Goal: Check status

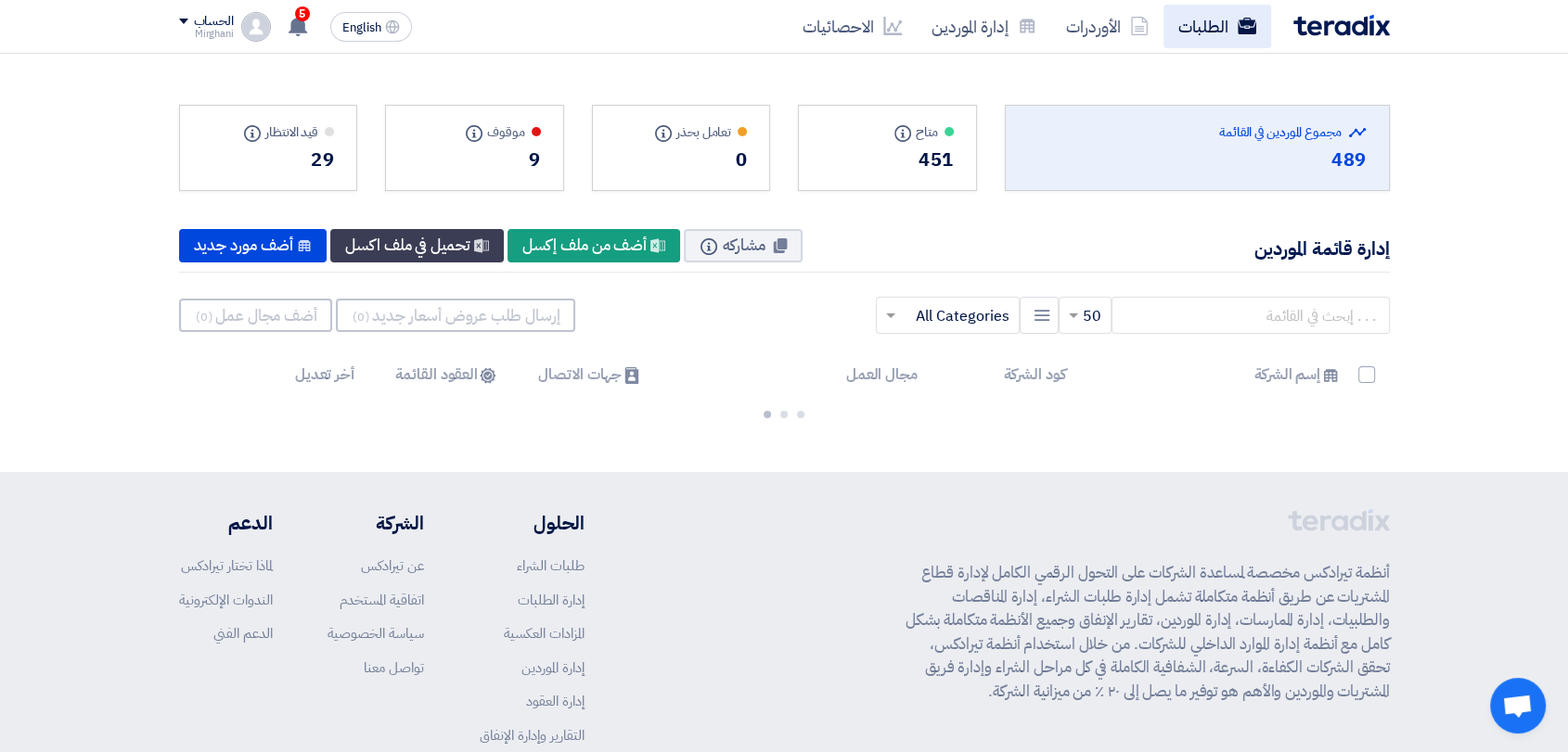
click at [1192, 9] on link "الطلبات" at bounding box center [1218, 26] width 108 height 44
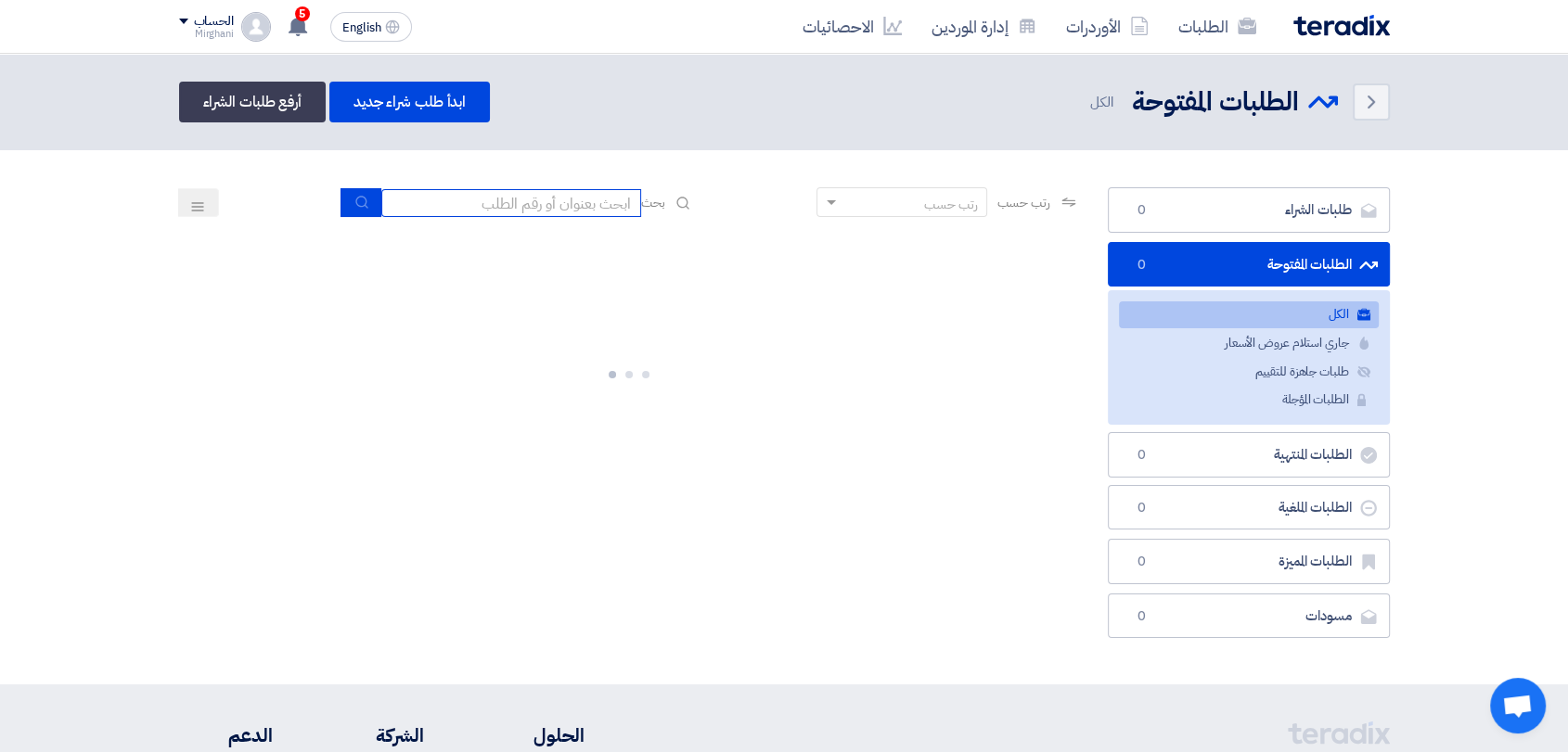
click at [589, 195] on input at bounding box center [511, 203] width 260 height 28
paste input "8100014670"
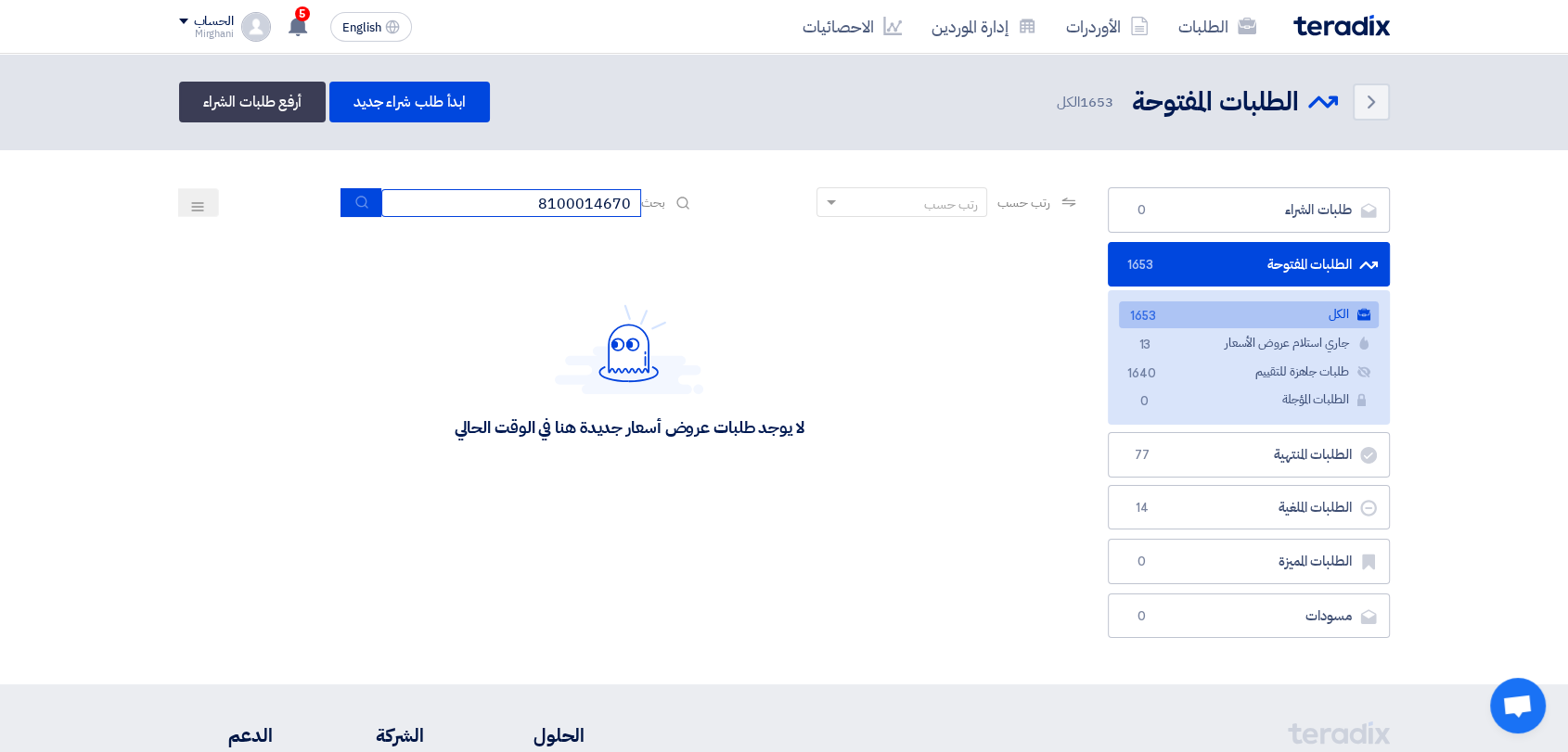
type input "8100014670"
click at [358, 204] on icon "submit" at bounding box center [362, 202] width 15 height 15
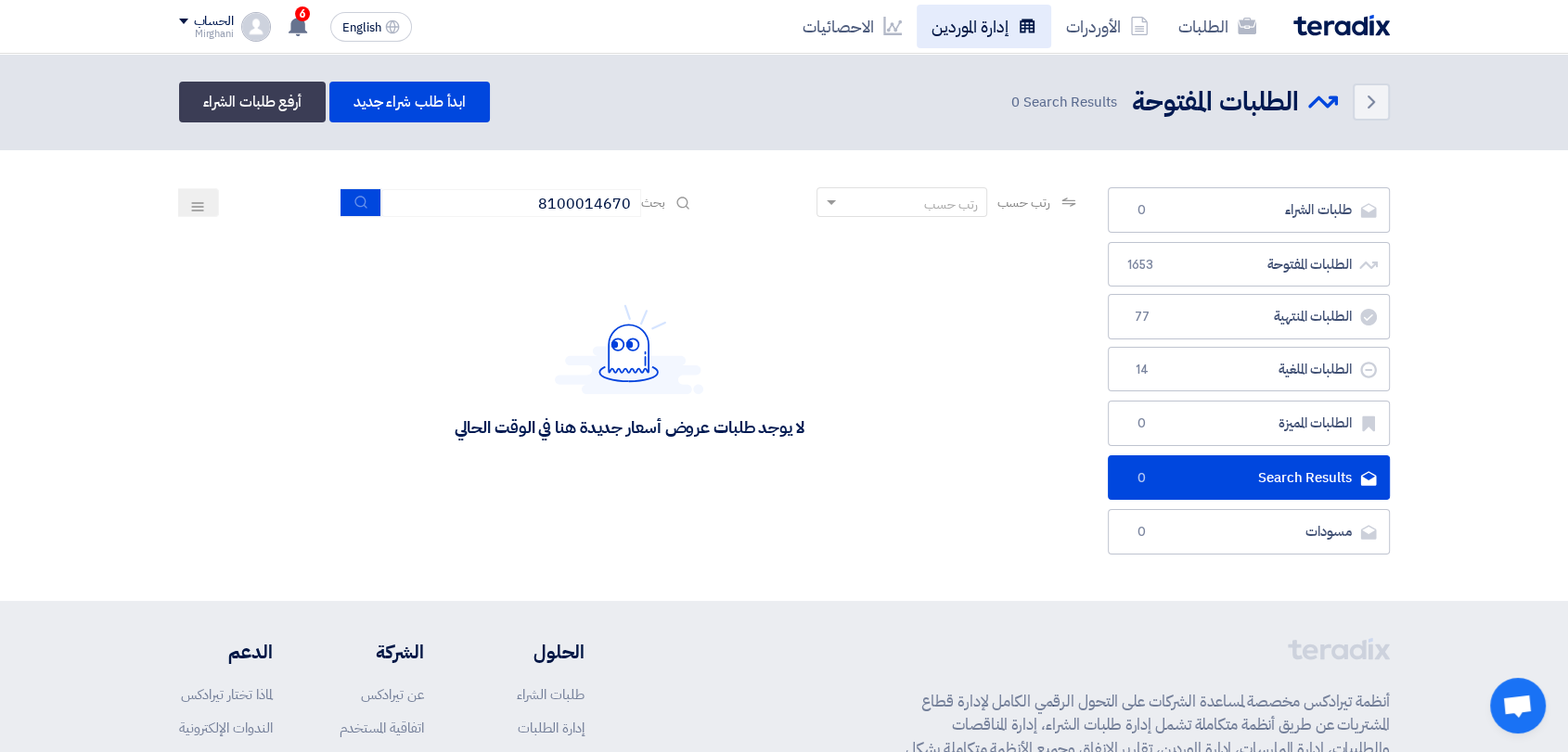
click at [973, 25] on link "إدارة الموردين" at bounding box center [984, 26] width 135 height 44
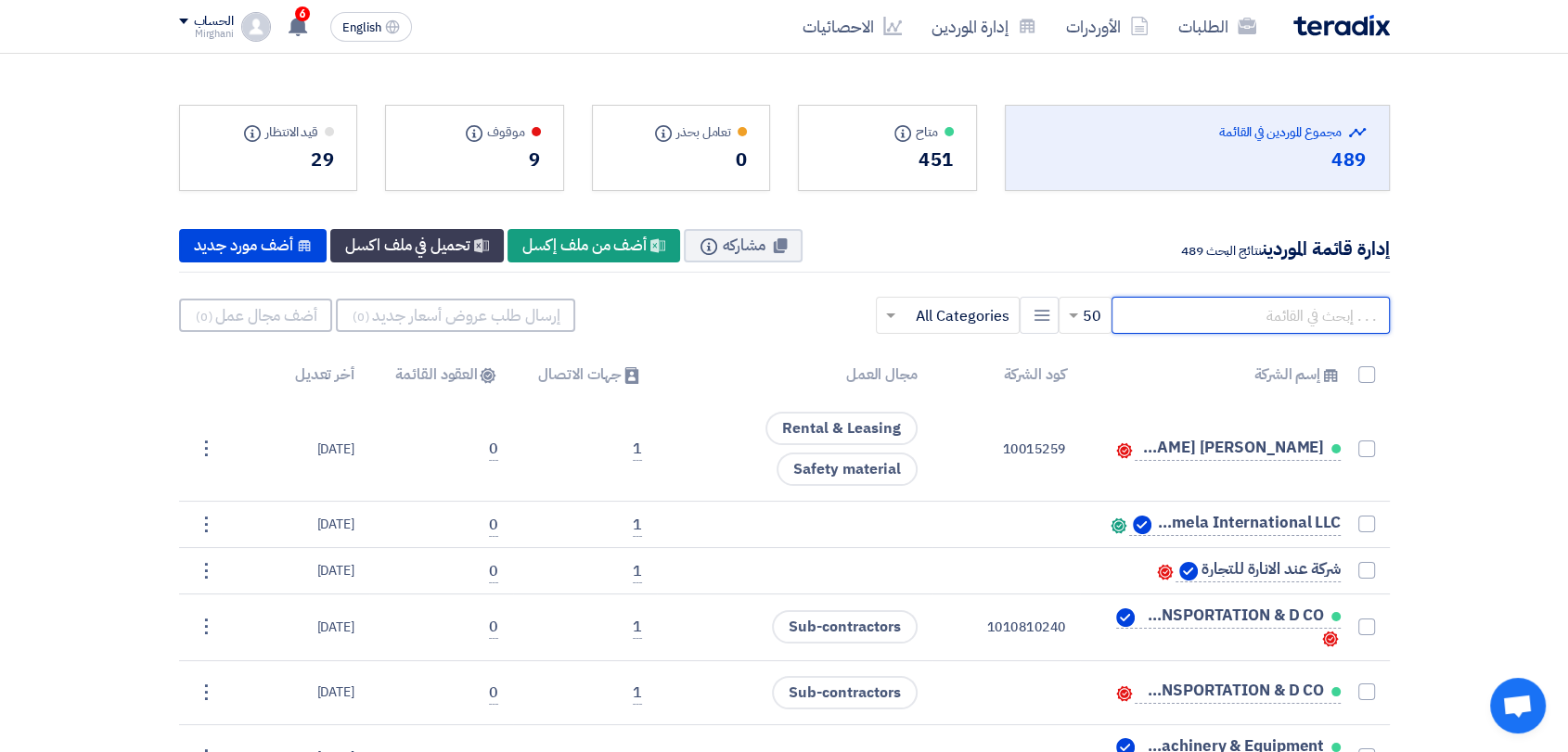
click at [1266, 318] on input "text" at bounding box center [1250, 316] width 278 height 37
click at [1227, 22] on link "الطلبات" at bounding box center [1218, 26] width 108 height 44
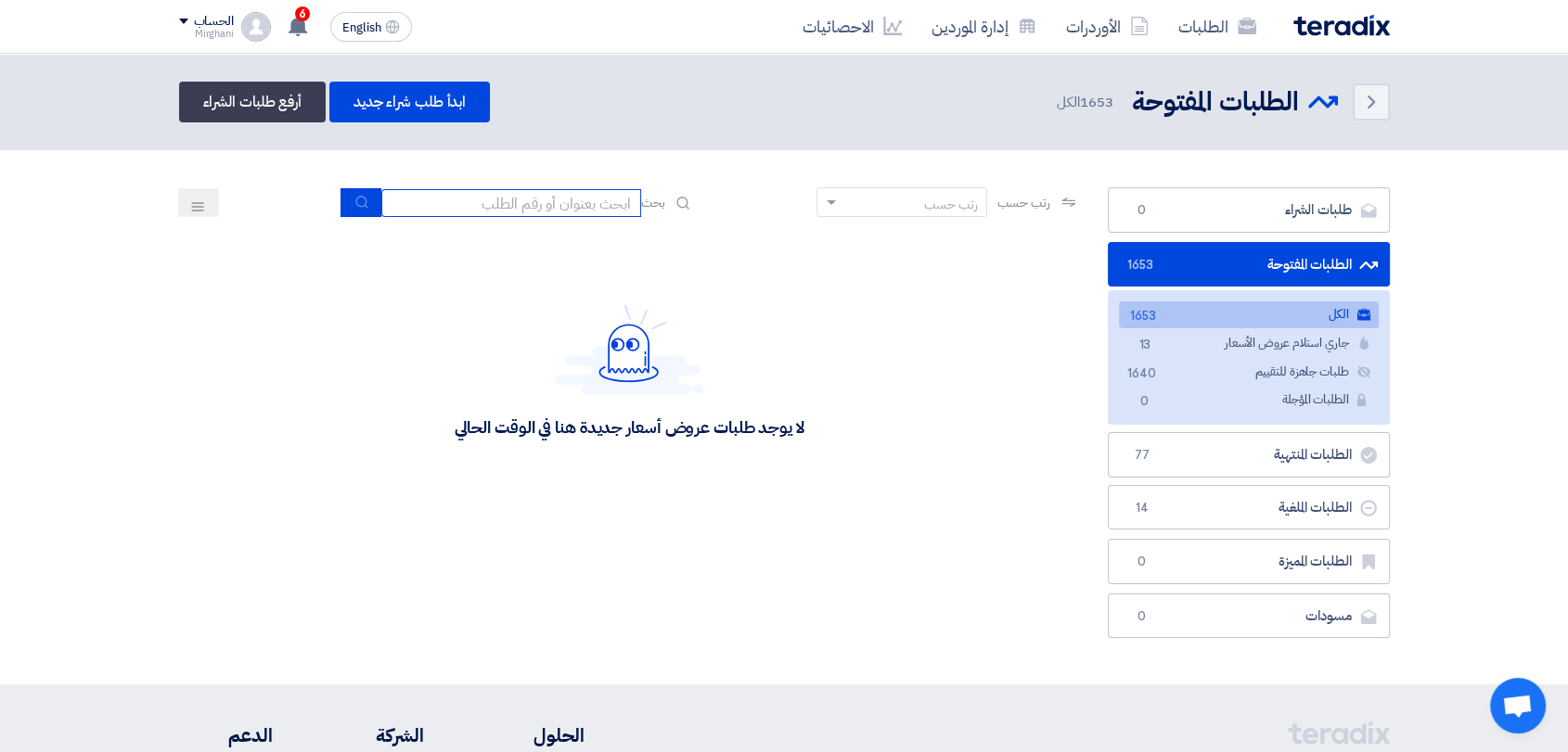
click at [585, 209] on input at bounding box center [511, 203] width 260 height 28
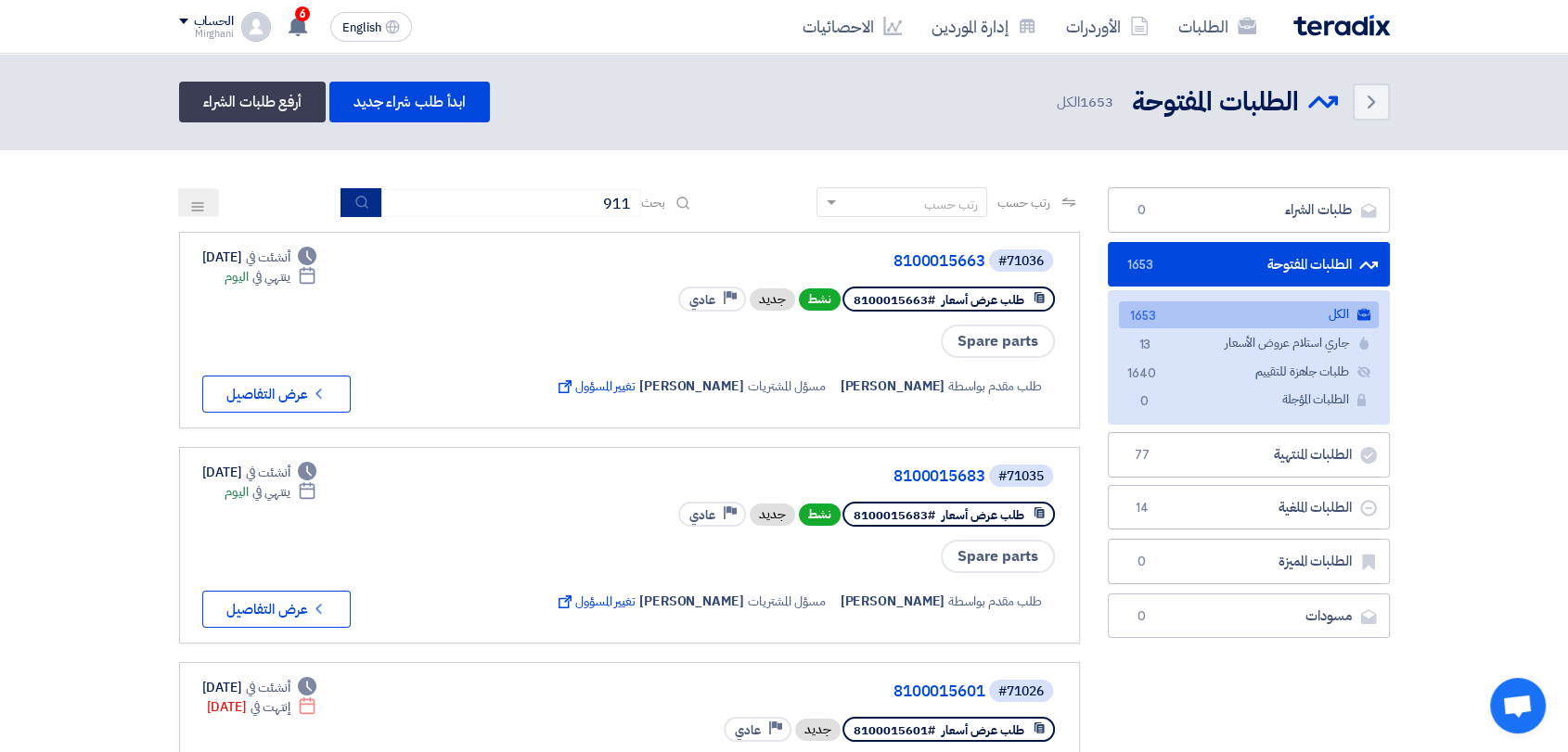
click at [346, 206] on button "submit" at bounding box center [361, 202] width 41 height 29
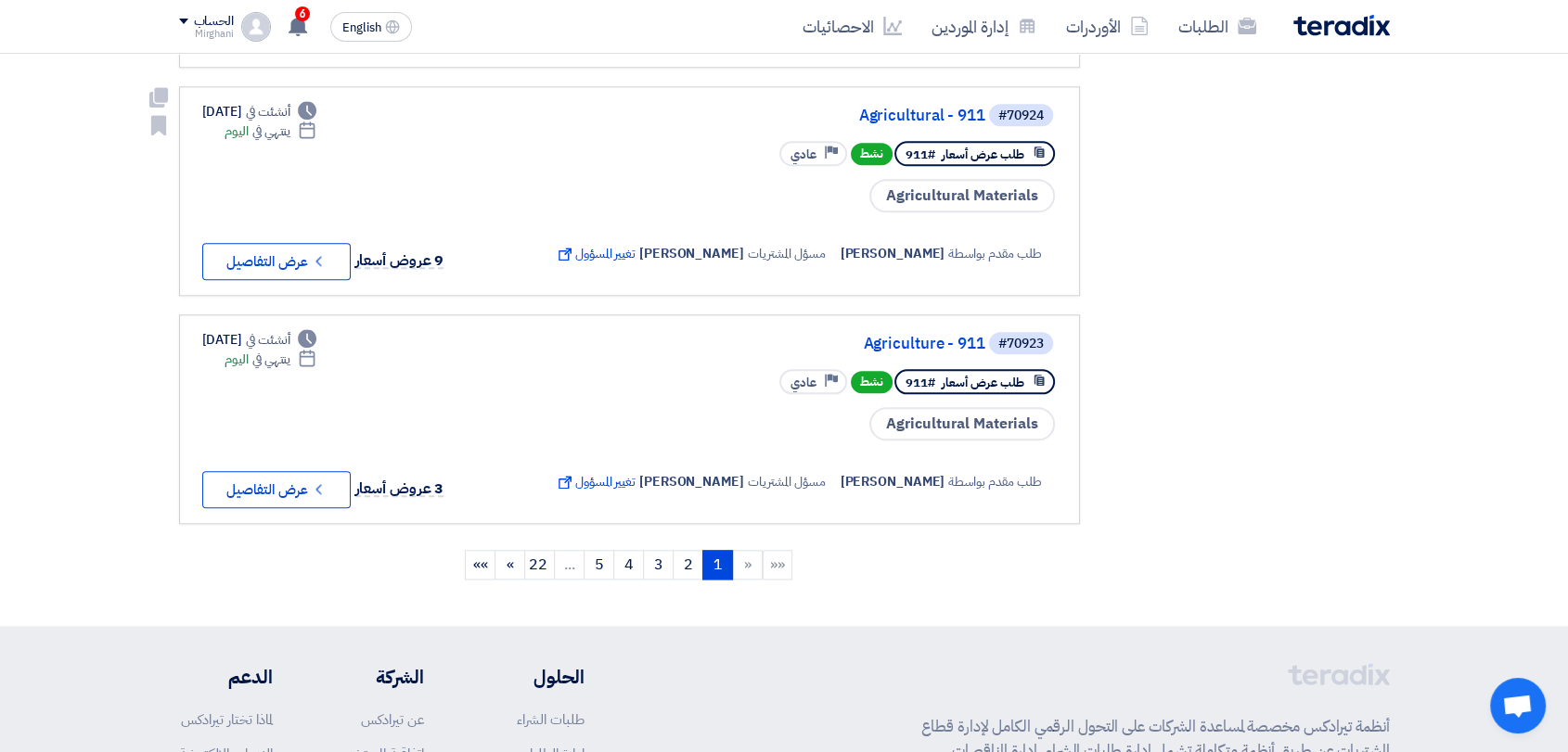
scroll to position [2371, 0]
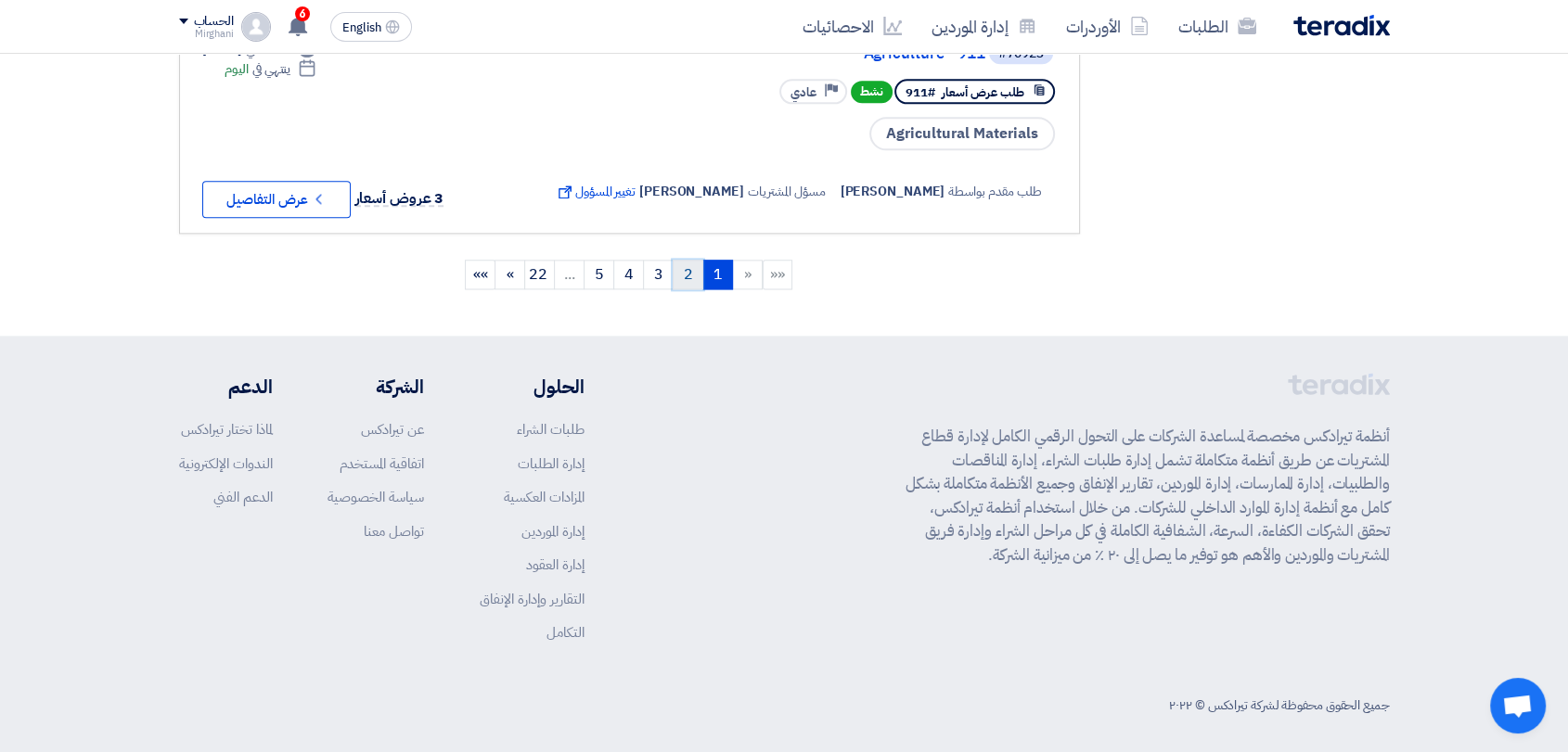
click at [691, 264] on link "2" at bounding box center [688, 275] width 31 height 30
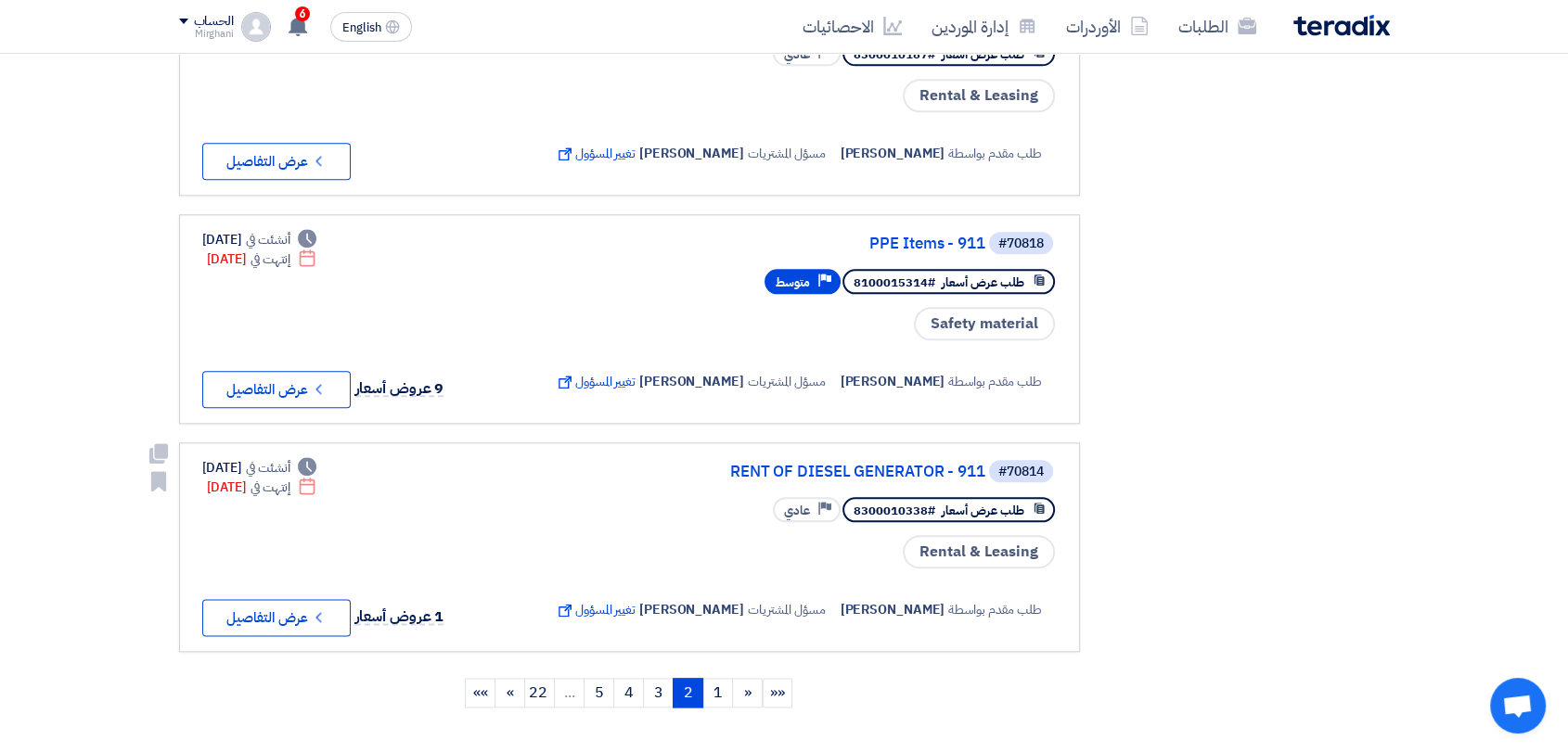
scroll to position [2164, 0]
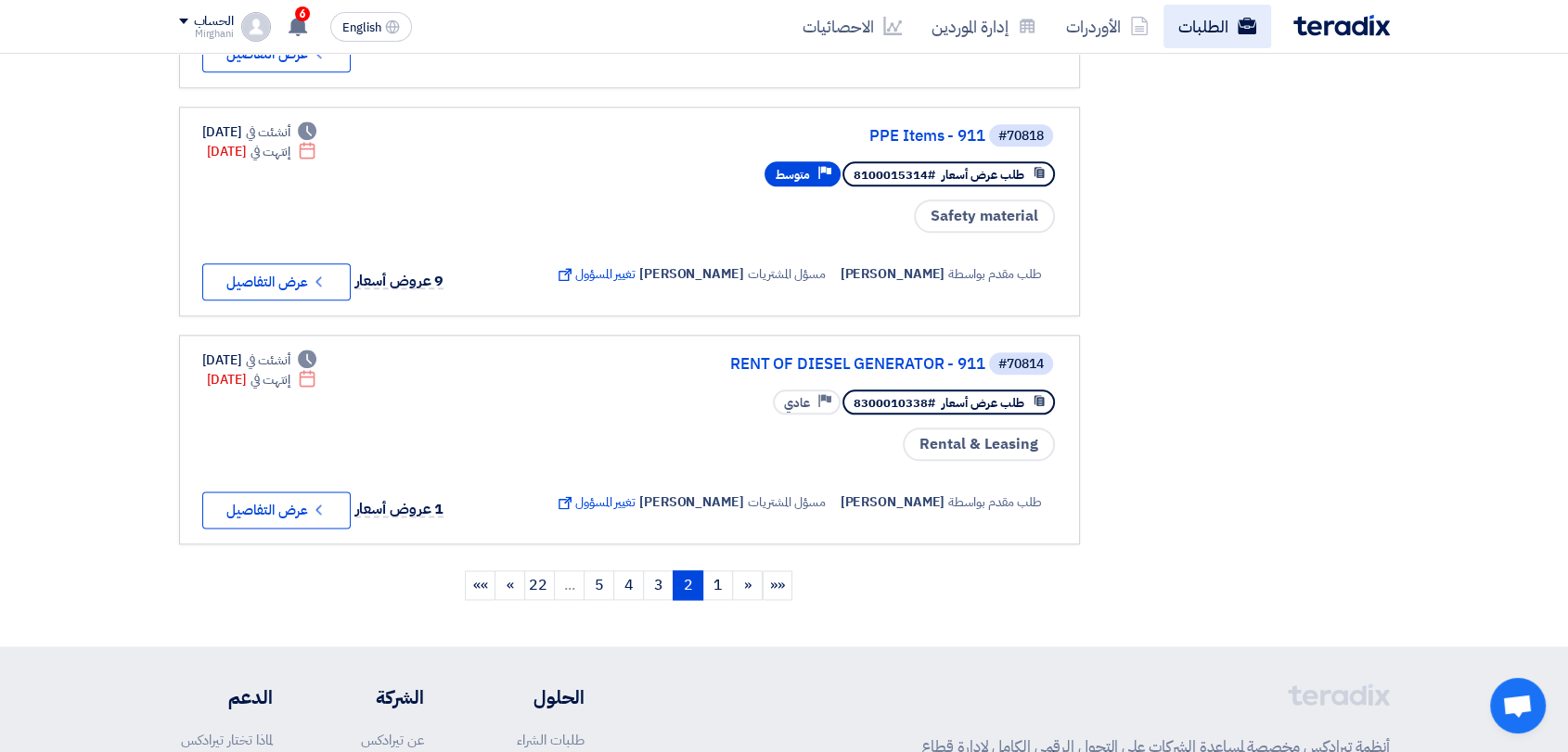
click at [1203, 30] on link "الطلبات" at bounding box center [1218, 26] width 108 height 44
click at [1201, 48] on div "الطلبات الأوردرات إدارة الموردين الاحصائيات English EN 6 لقد استلمت عرض سعر بقي…" at bounding box center [784, 26] width 1239 height 53
click at [1200, 41] on link "الطلبات" at bounding box center [1218, 26] width 108 height 44
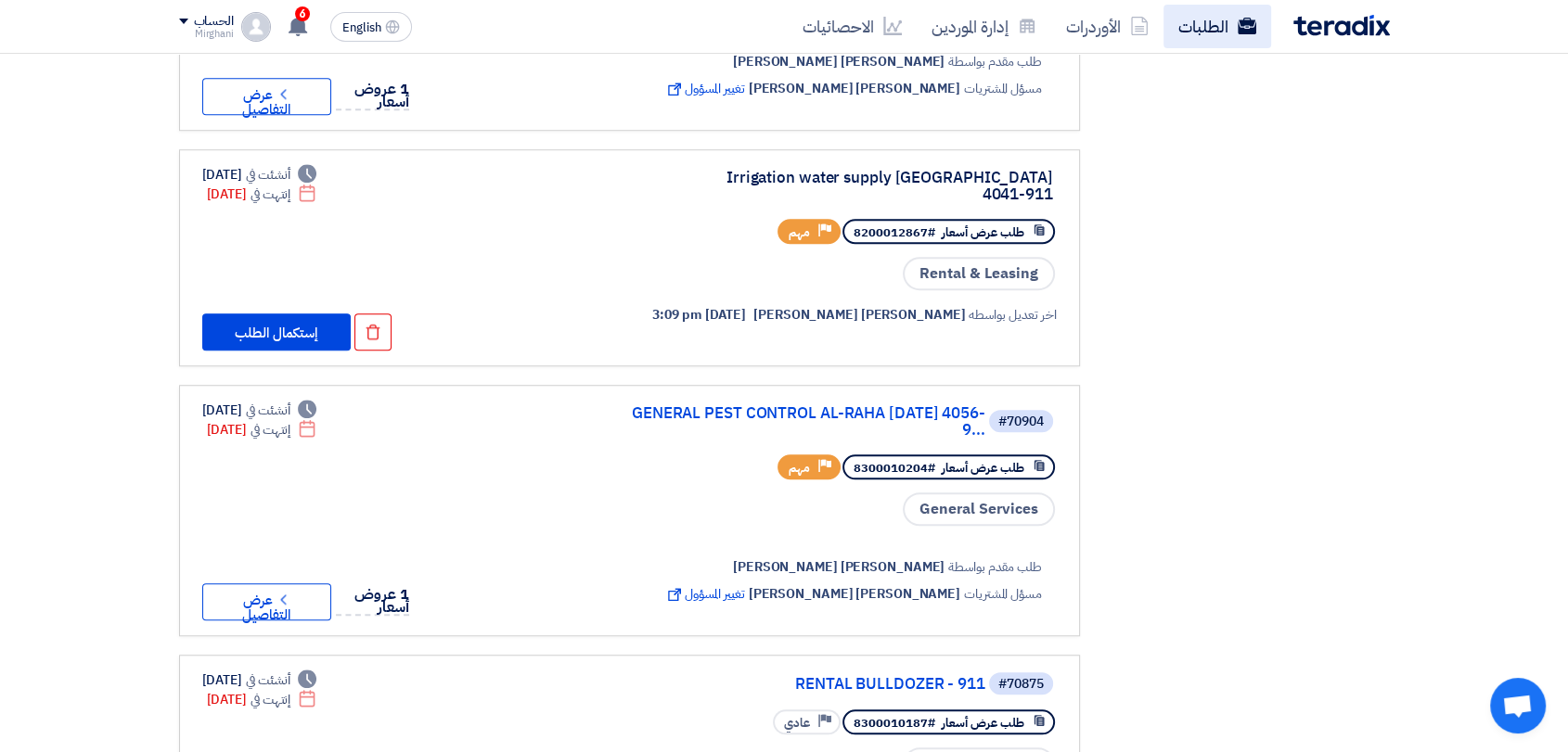
scroll to position [1030, 0]
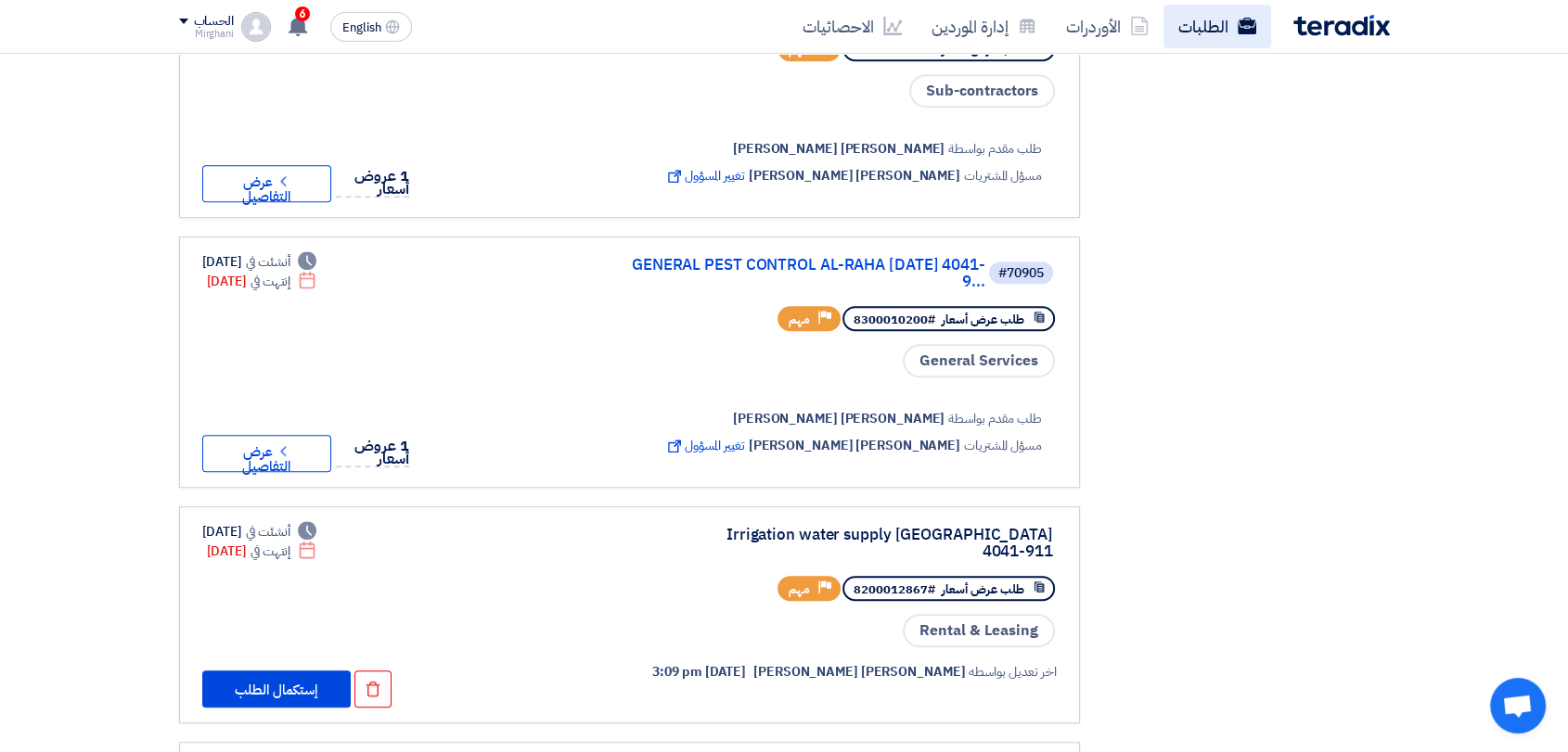
click at [1200, 35] on link "الطلبات" at bounding box center [1218, 26] width 108 height 44
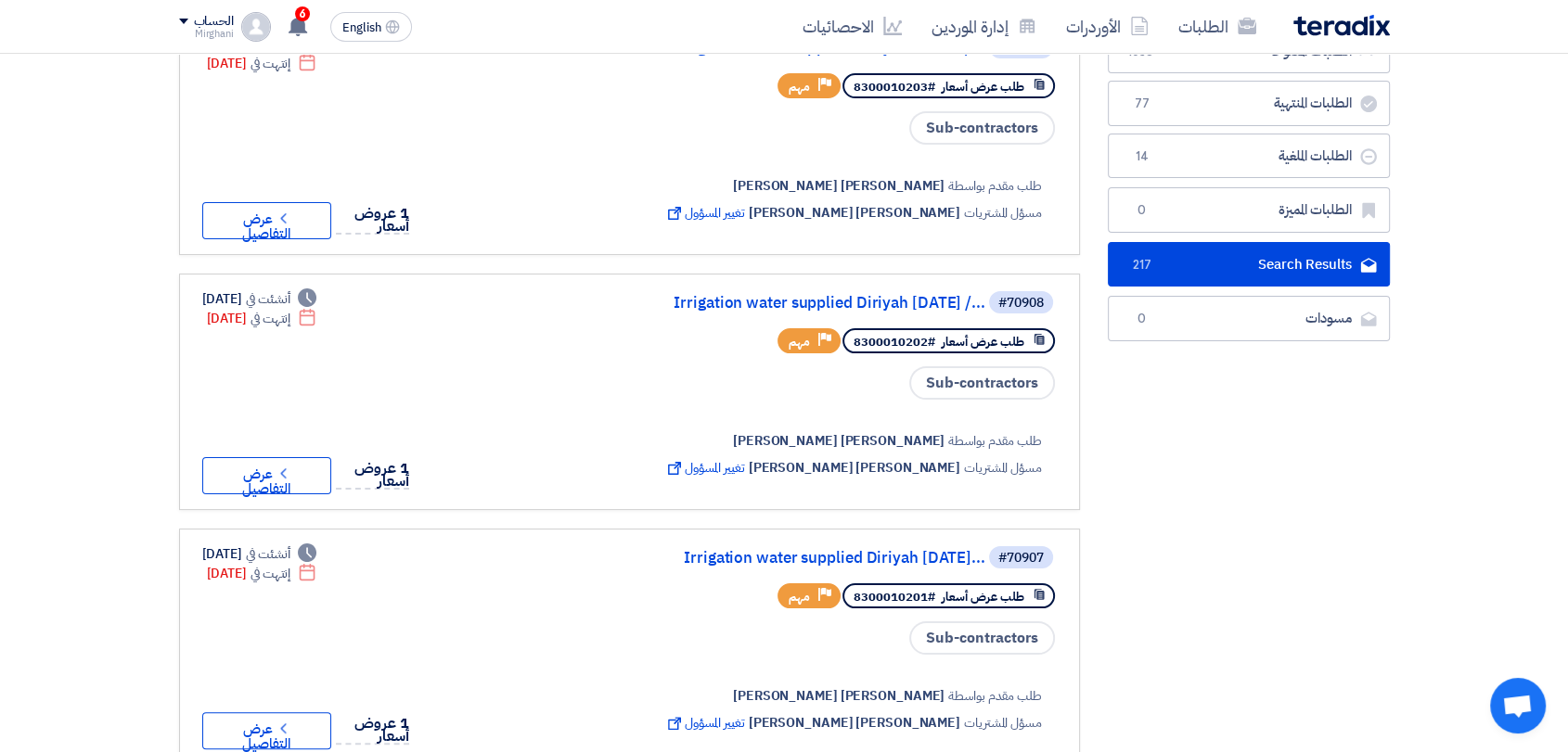
scroll to position [0, 0]
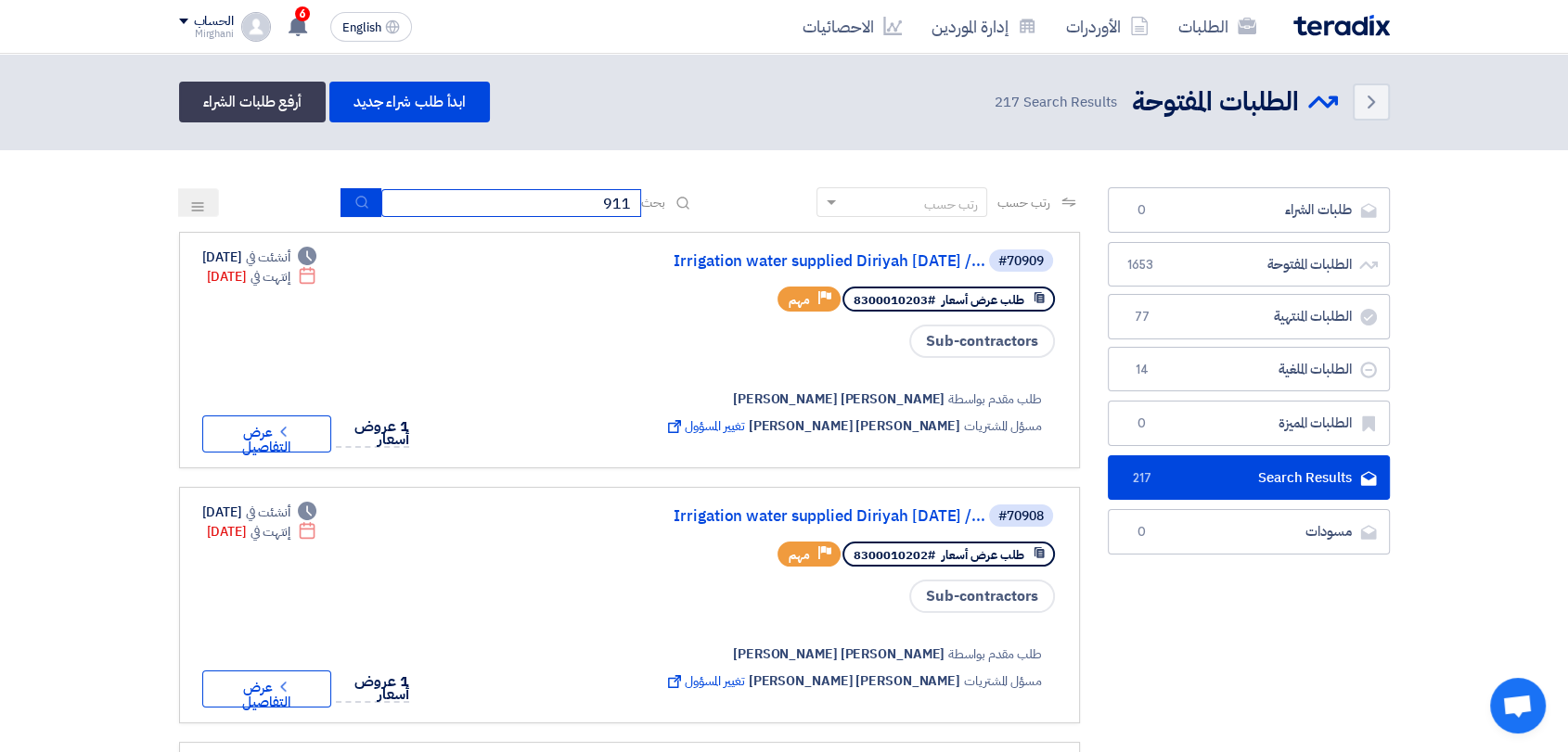
drag, startPoint x: 534, startPoint y: 208, endPoint x: 778, endPoint y: 222, distance: 244.4
click at [778, 222] on div "رتب حسب رتب حسب بحث 911" at bounding box center [629, 209] width 901 height 45
paste input "8100015468"
type input "8100015468"
click at [374, 203] on button "submit" at bounding box center [361, 202] width 41 height 29
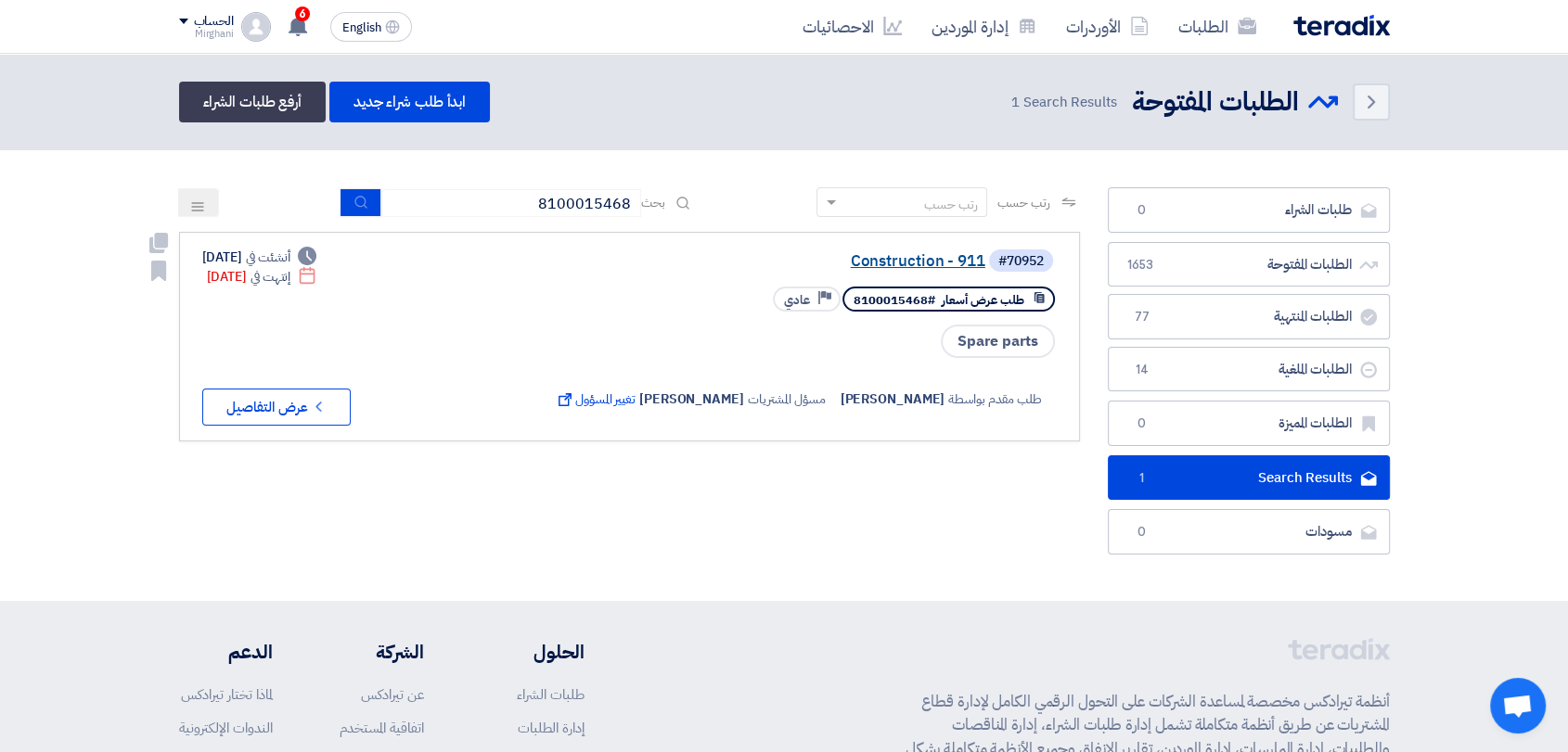
click at [923, 253] on div "#70952 Construction - 911" at bounding box center [804, 261] width 506 height 26
click at [922, 255] on link "Construction - 911" at bounding box center [800, 262] width 372 height 17
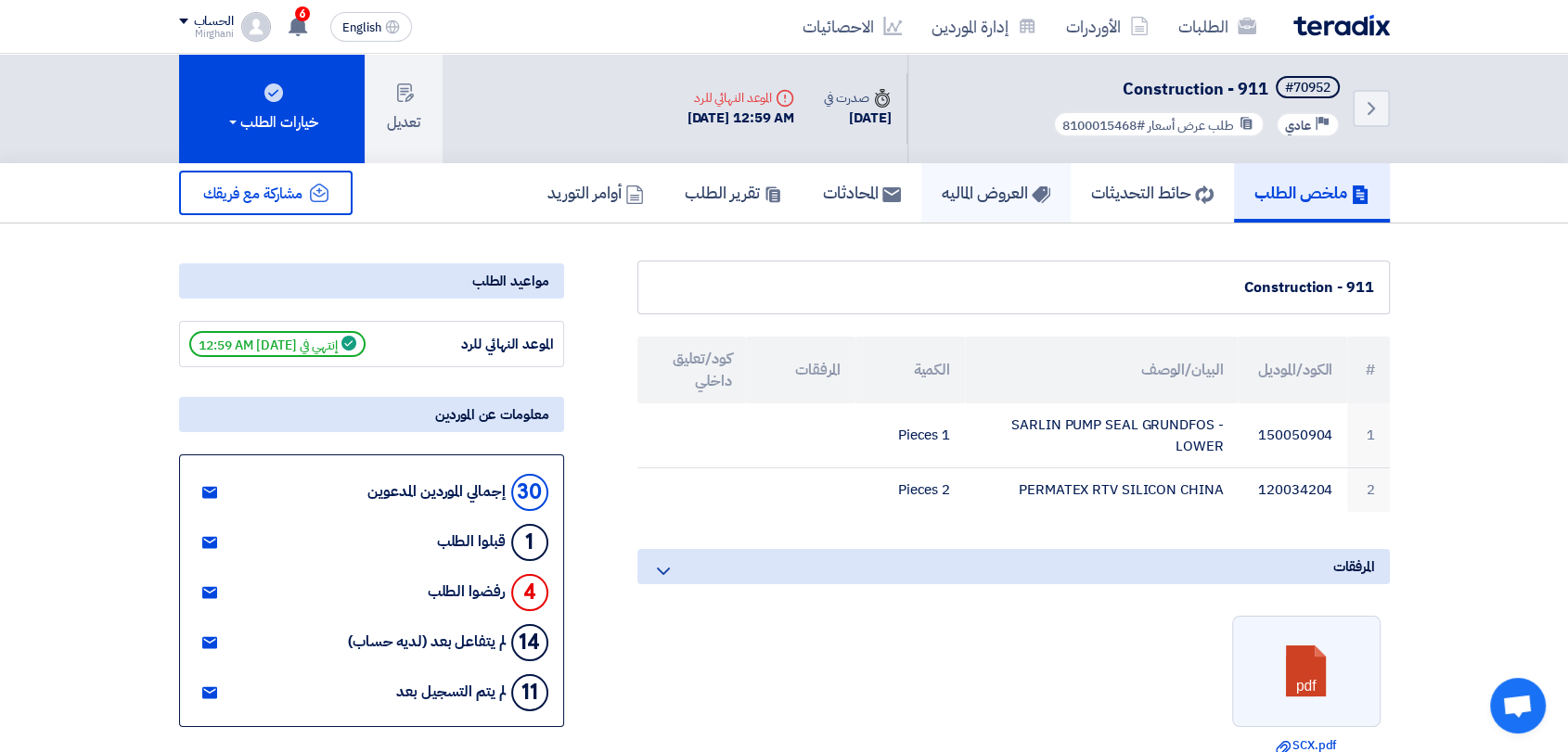
click at [983, 192] on h5 "العروض الماليه" at bounding box center [996, 192] width 109 height 21
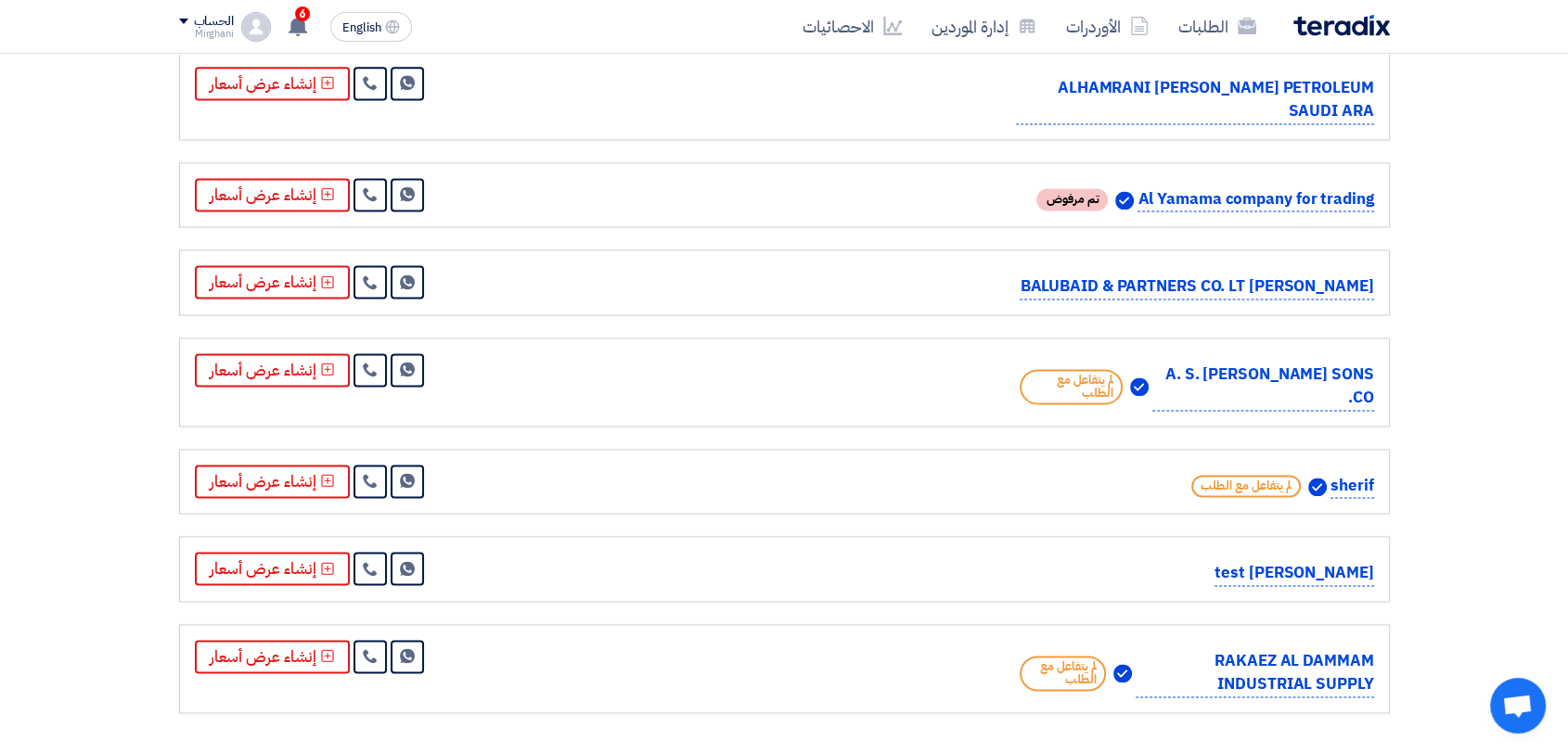
scroll to position [2923, 0]
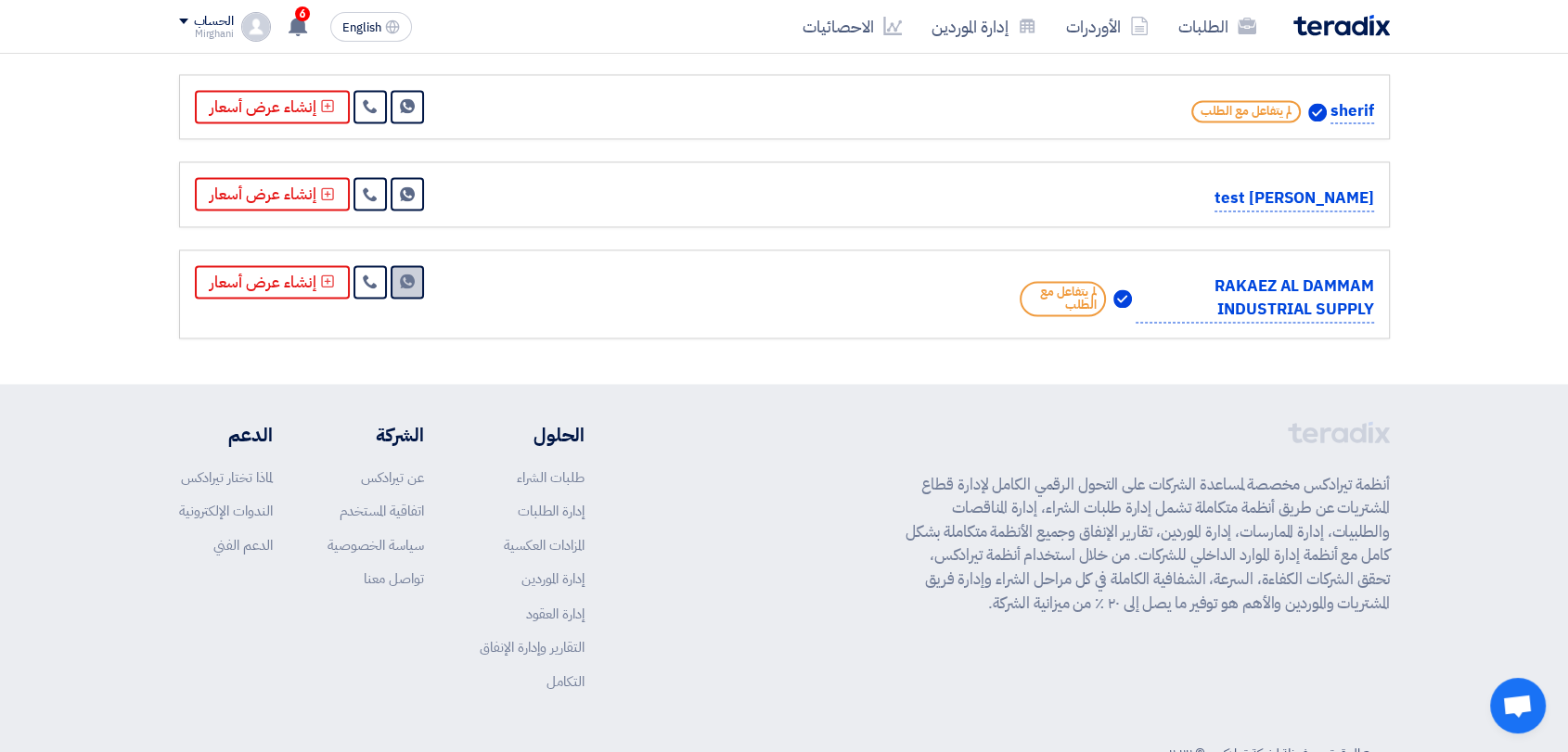
click at [406, 274] on use at bounding box center [408, 281] width 15 height 15
